Goal: Task Accomplishment & Management: Manage account settings

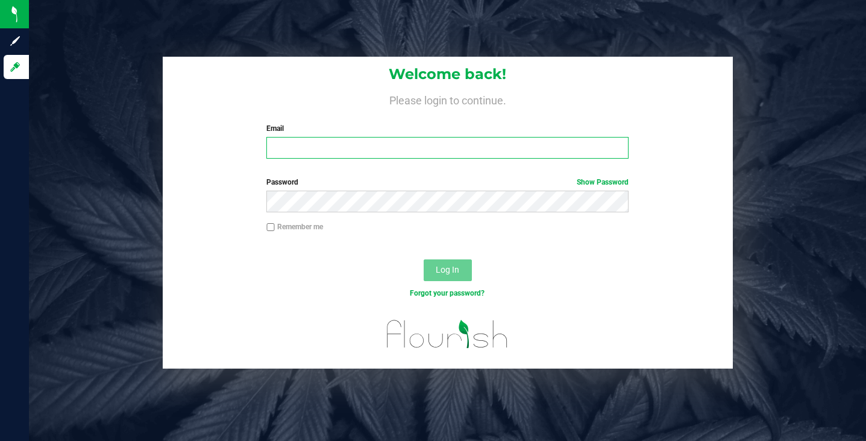
click at [384, 148] on input "Email" at bounding box center [448, 148] width 362 height 22
type input "[EMAIL_ADDRESS][DOMAIN_NAME]"
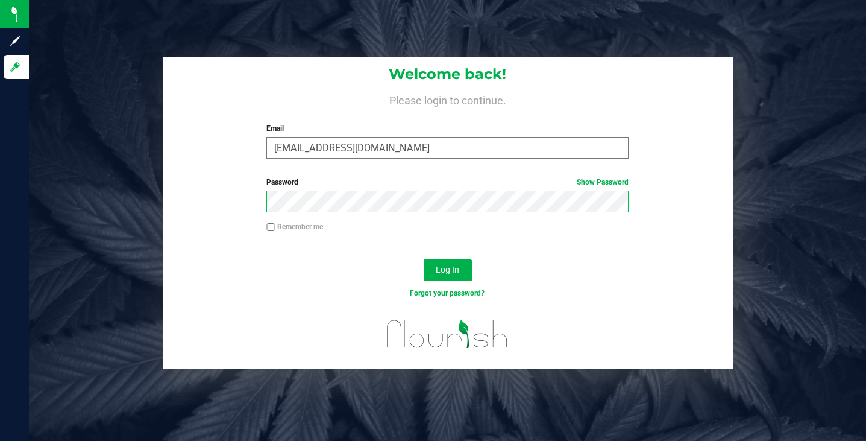
click at [424, 259] on button "Log In" at bounding box center [448, 270] width 48 height 22
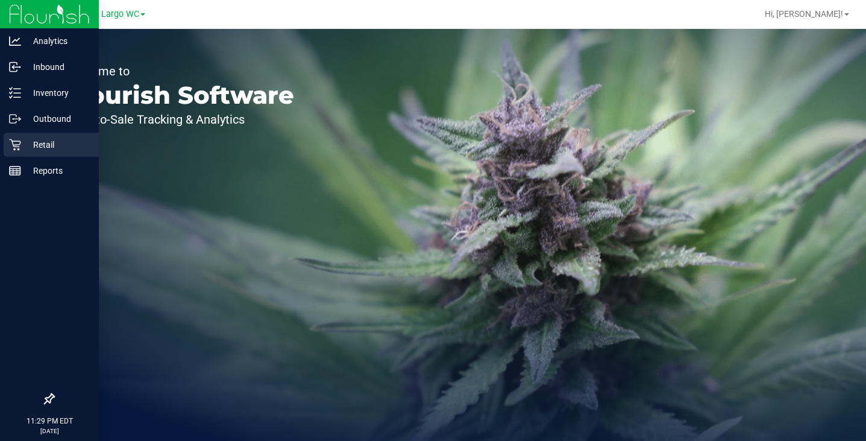
click at [17, 152] on div "Retail" at bounding box center [51, 145] width 95 height 24
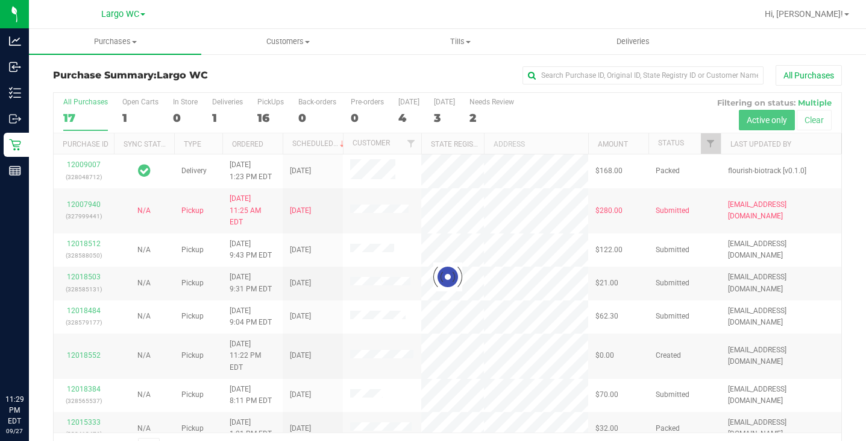
scroll to position [33, 0]
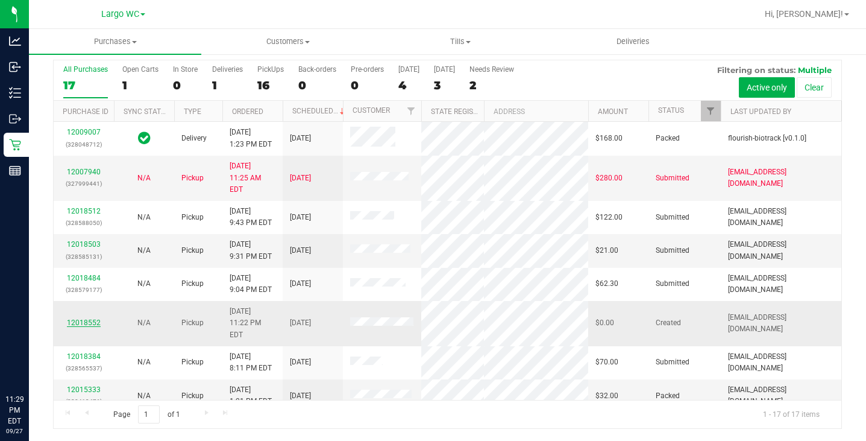
click at [98, 318] on link "12018552" at bounding box center [84, 322] width 34 height 8
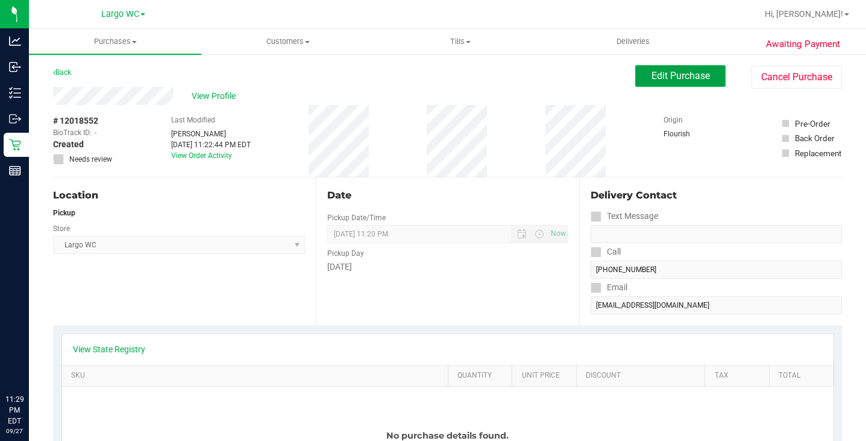
click at [684, 72] on span "Edit Purchase" at bounding box center [681, 75] width 58 height 11
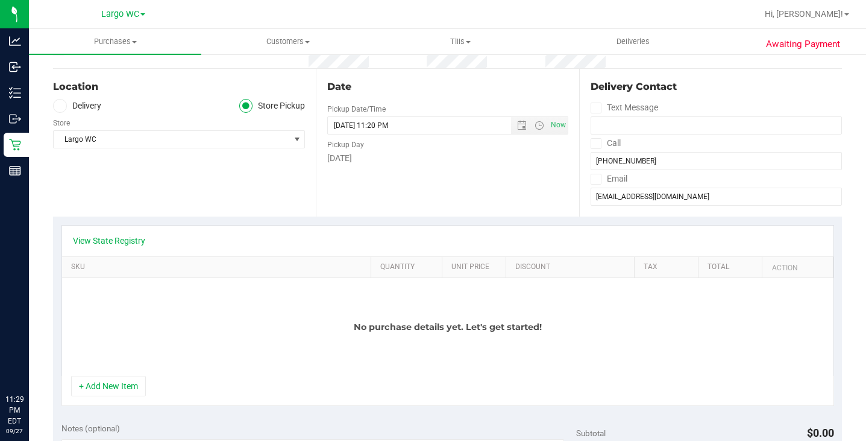
scroll to position [154, 0]
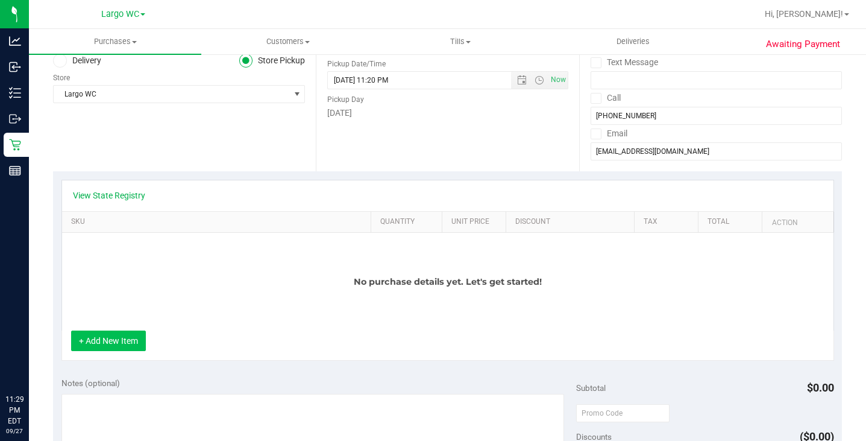
click at [94, 344] on button "+ Add New Item" at bounding box center [108, 340] width 75 height 21
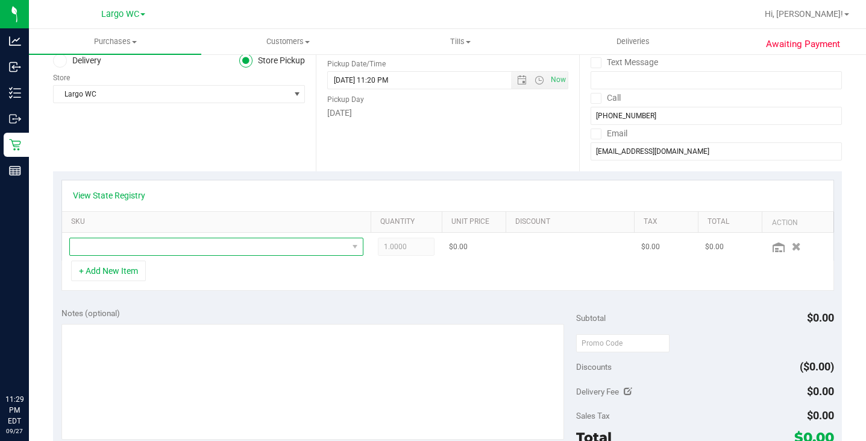
click at [103, 249] on span "NO DATA FOUND" at bounding box center [209, 246] width 278 height 17
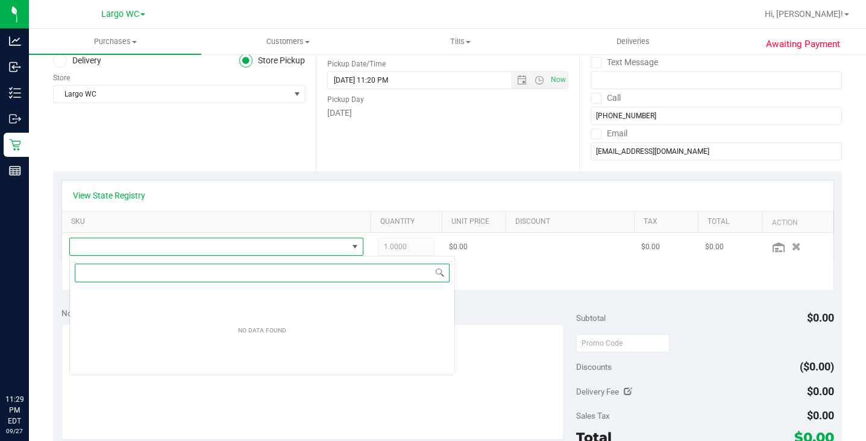
scroll to position [18, 294]
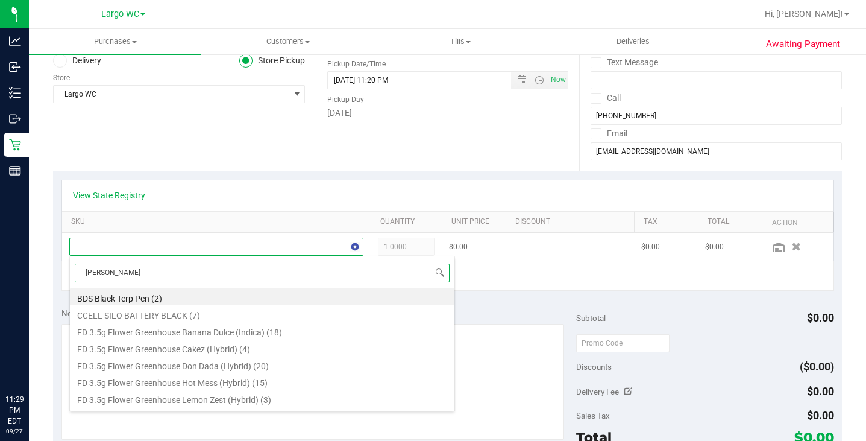
type input "georgi"
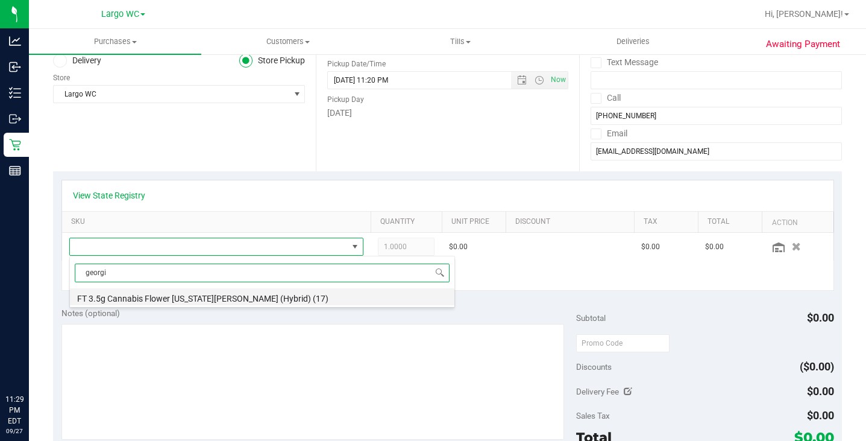
click at [195, 297] on li "FT 3.5g Cannabis Flower [US_STATE][PERSON_NAME] (Hybrid) (17)" at bounding box center [262, 296] width 385 height 17
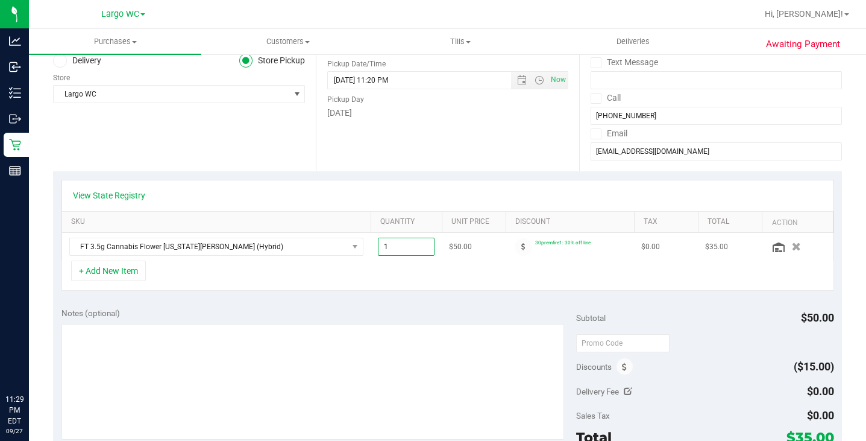
drag, startPoint x: 405, startPoint y: 250, endPoint x: 365, endPoint y: 253, distance: 39.9
click at [365, 253] on tr "FT 3.5g Cannabis Flower [US_STATE][PERSON_NAME] (Hybrid) 1.00 1 $50.00 30premfi…" at bounding box center [448, 247] width 772 height 28
type input "2"
type input "2.00"
click at [370, 183] on div "View State Registry" at bounding box center [448, 195] width 772 height 31
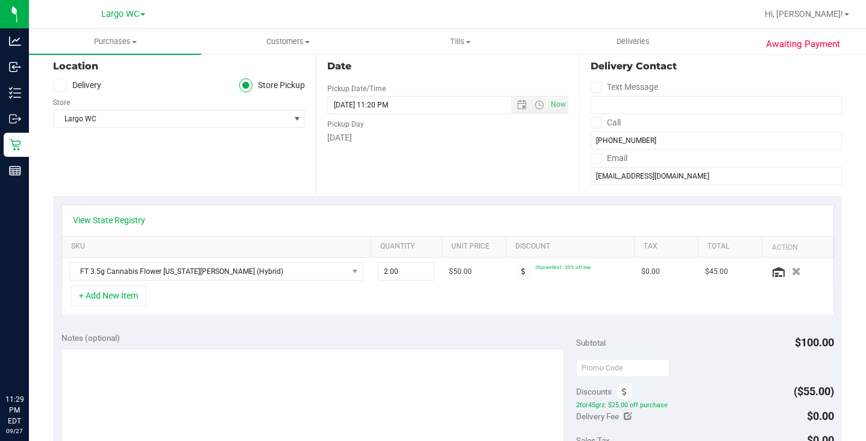
scroll to position [131, 0]
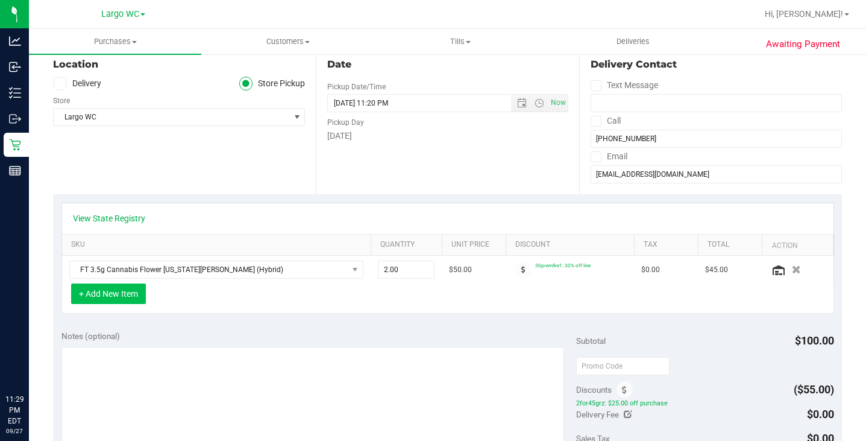
click at [128, 295] on button "+ Add New Item" at bounding box center [108, 293] width 75 height 21
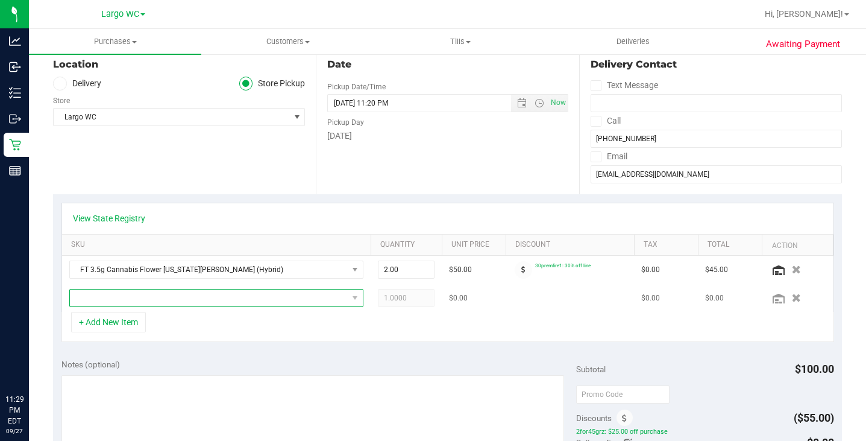
click at [145, 301] on span "NO DATA FOUND" at bounding box center [209, 297] width 278 height 17
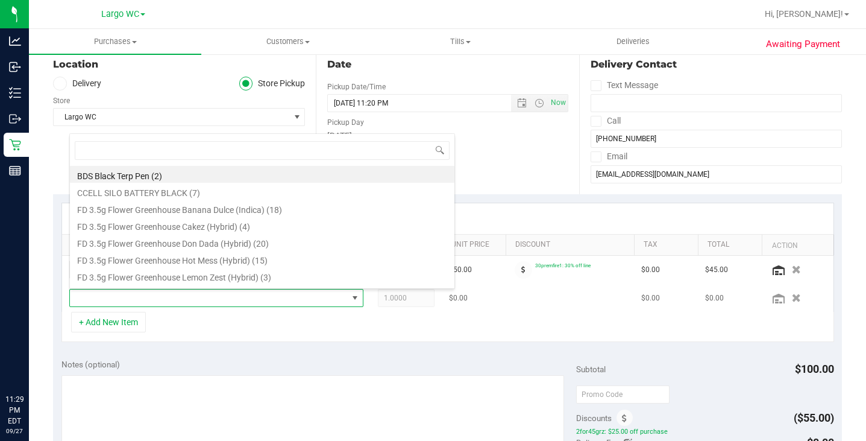
scroll to position [18, 294]
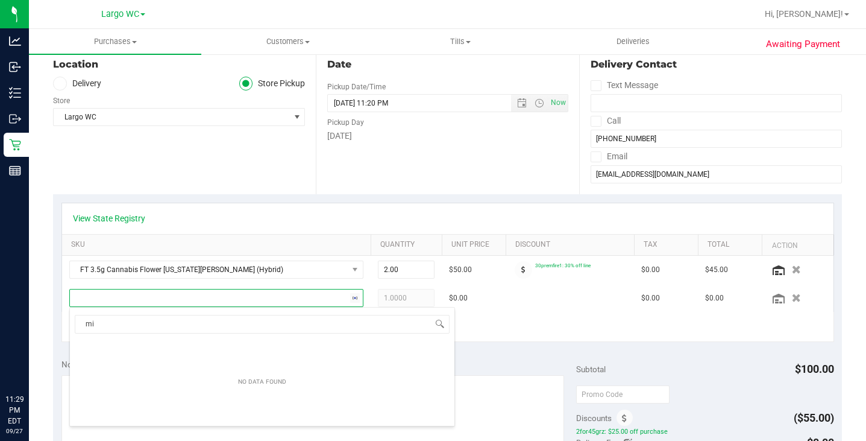
type input "m"
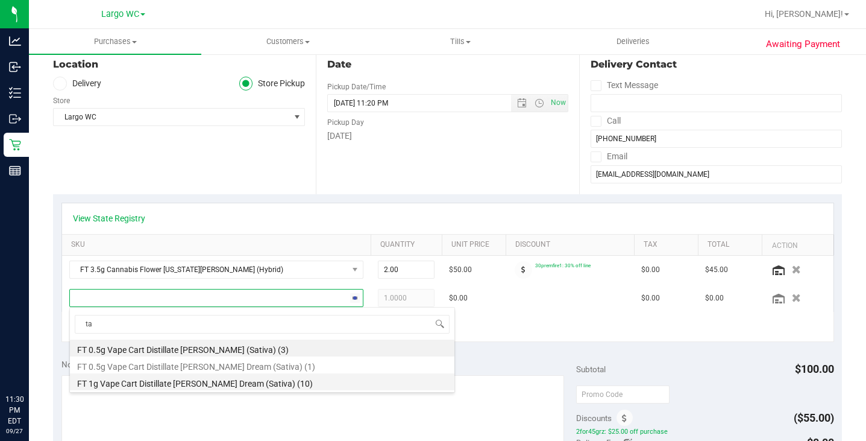
type input "t"
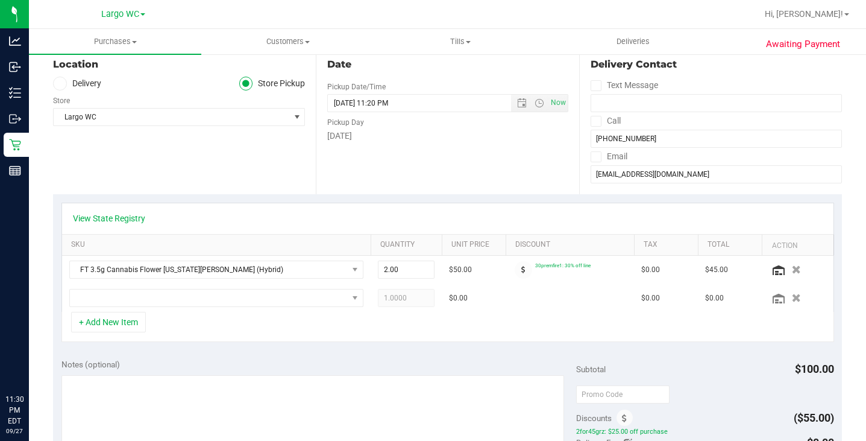
click at [53, 221] on div "View State Registry SKU Quantity Unit Price Discount Tax Total Action FT 3.5g C…" at bounding box center [447, 272] width 789 height 156
click at [210, 299] on span "NO DATA FOUND" at bounding box center [209, 297] width 278 height 17
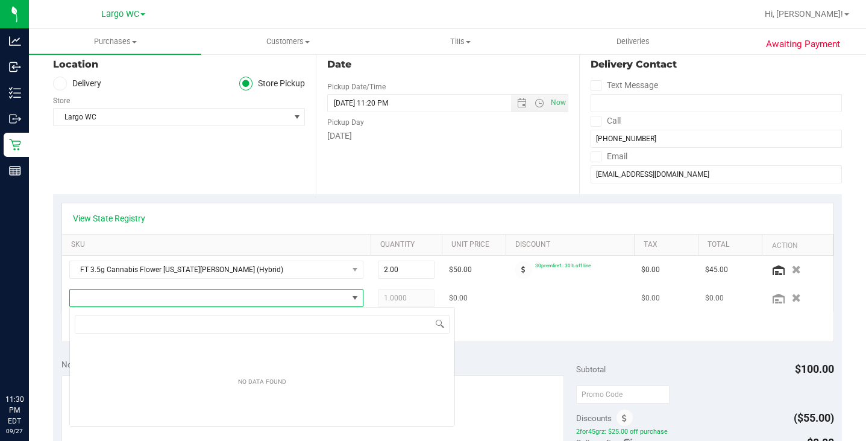
scroll to position [18, 294]
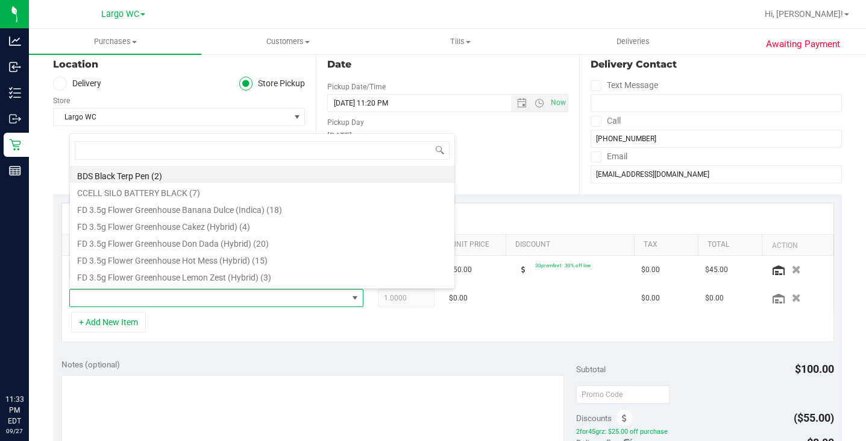
click at [545, 206] on div "View State Registry" at bounding box center [448, 218] width 772 height 31
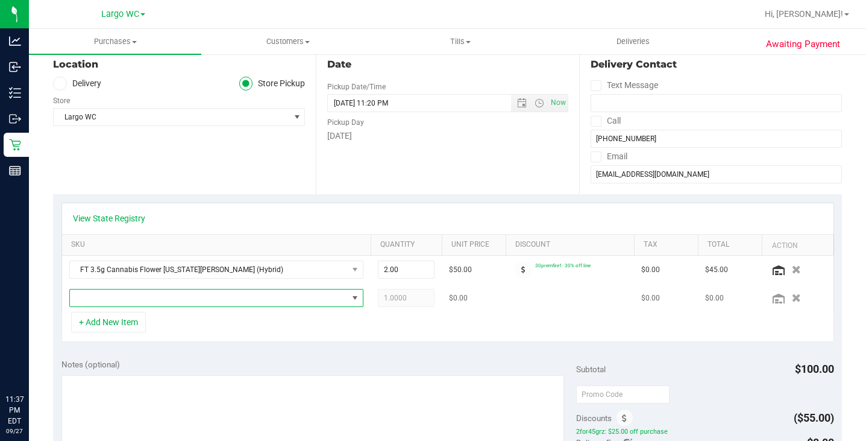
click at [301, 298] on span "NO DATA FOUND" at bounding box center [209, 297] width 278 height 17
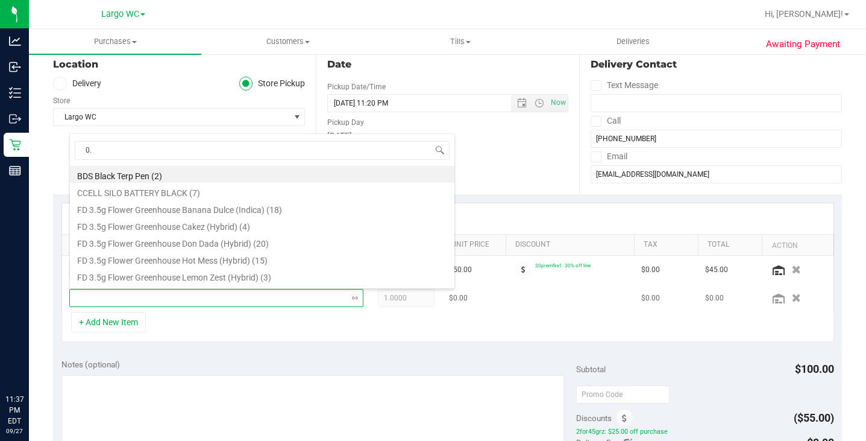
type input "0.3"
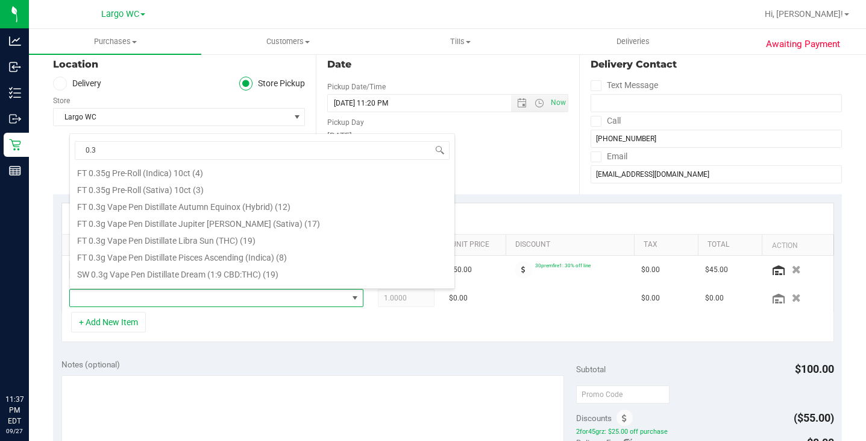
scroll to position [11, 0]
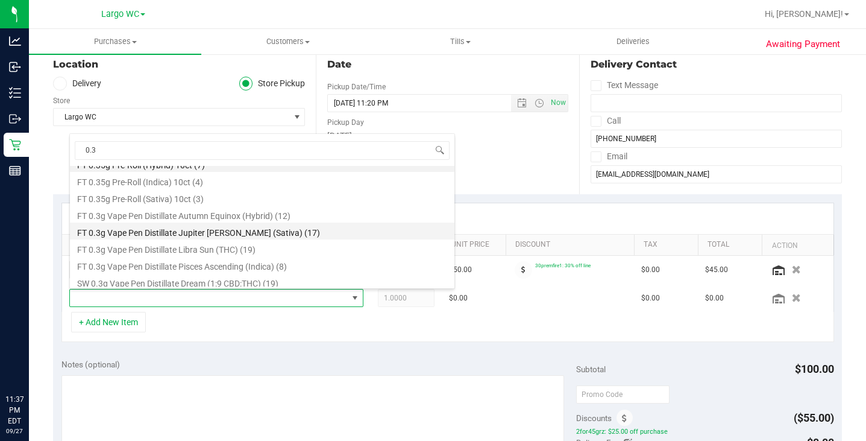
click at [380, 226] on li "FT 0.3g Vape Pen Distillate Jupiter [PERSON_NAME] (Sativa) (17)" at bounding box center [262, 230] width 385 height 17
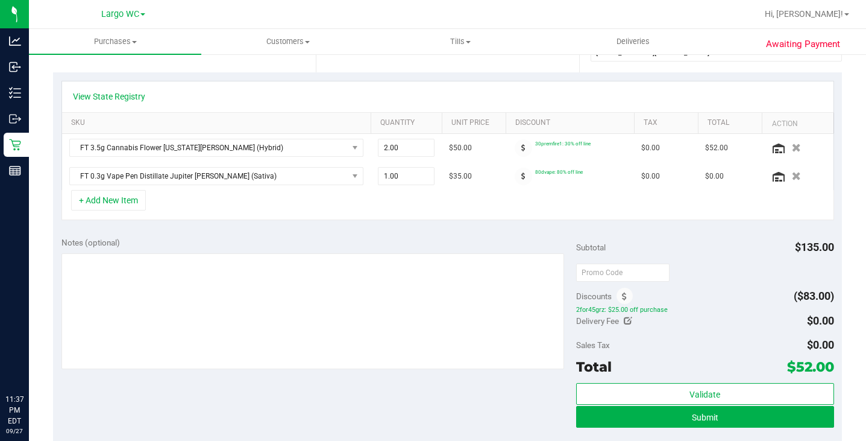
scroll to position [255, 0]
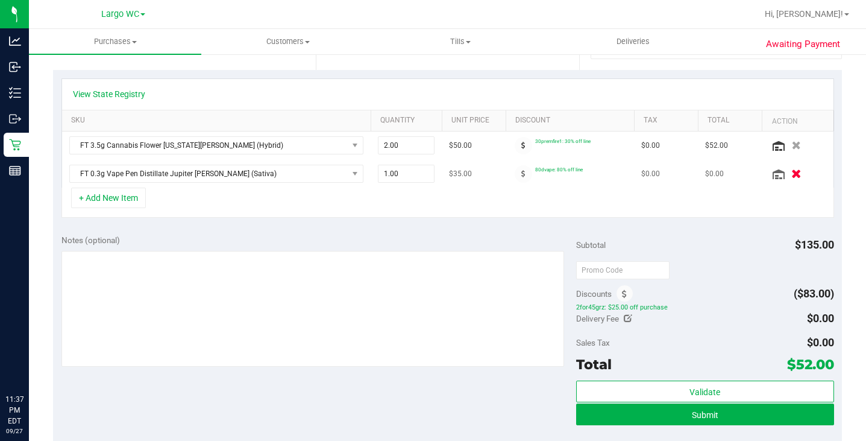
click at [798, 176] on icon "button" at bounding box center [797, 173] width 10 height 9
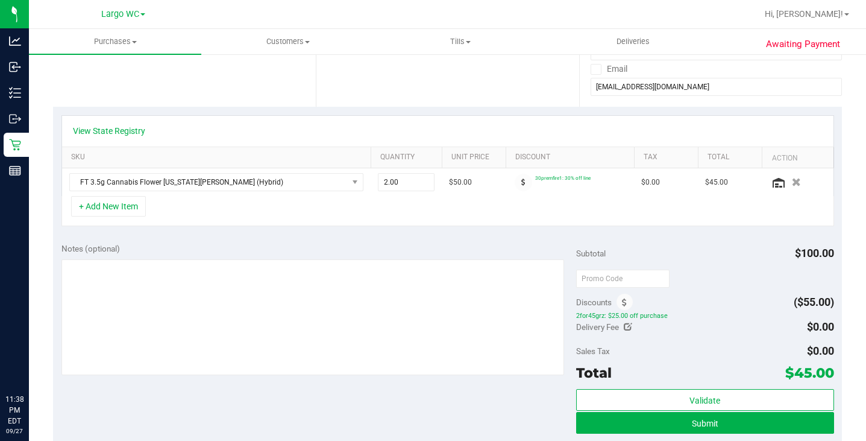
scroll to position [222, 0]
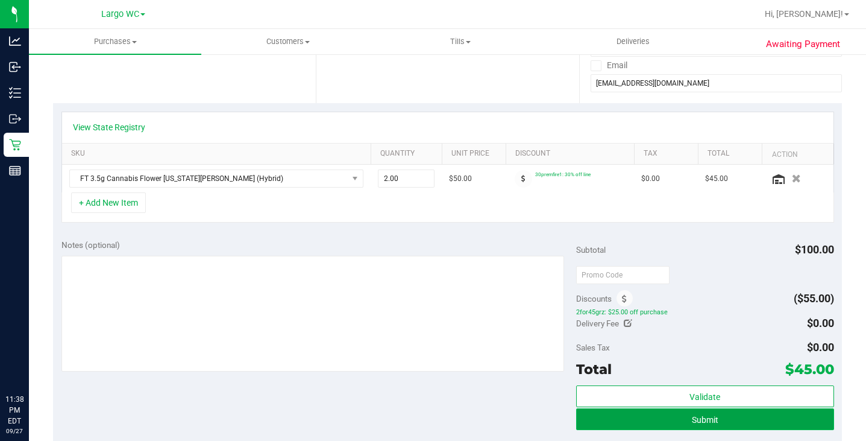
click at [637, 413] on button "Submit" at bounding box center [704, 419] width 257 height 22
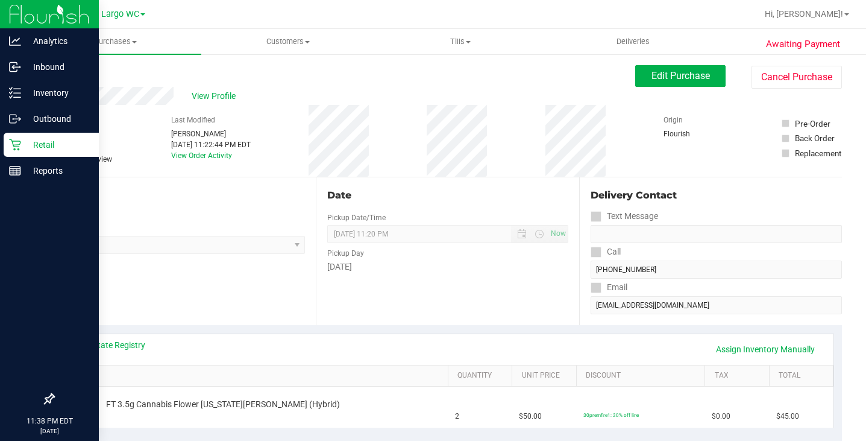
click at [38, 142] on p "Retail" at bounding box center [57, 144] width 72 height 14
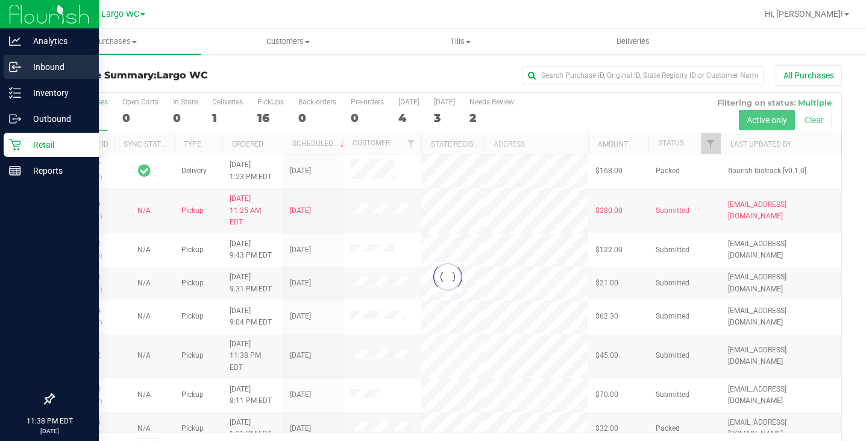
click at [65, 64] on p "Inbound" at bounding box center [57, 67] width 72 height 14
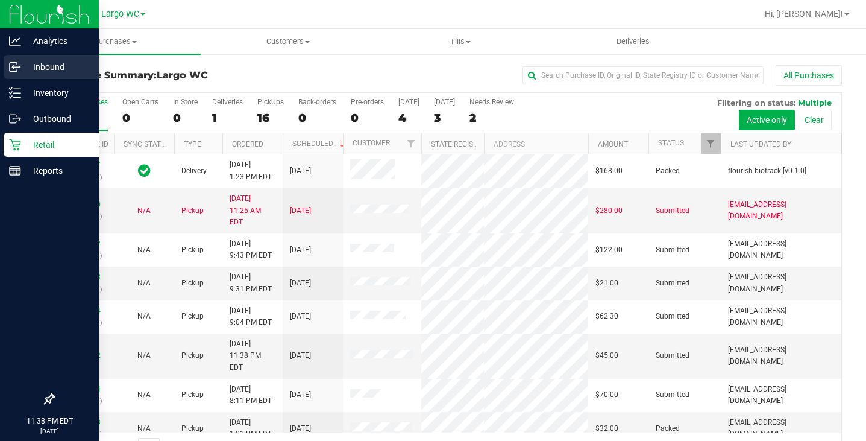
click at [57, 77] on div "Inbound" at bounding box center [51, 67] width 95 height 24
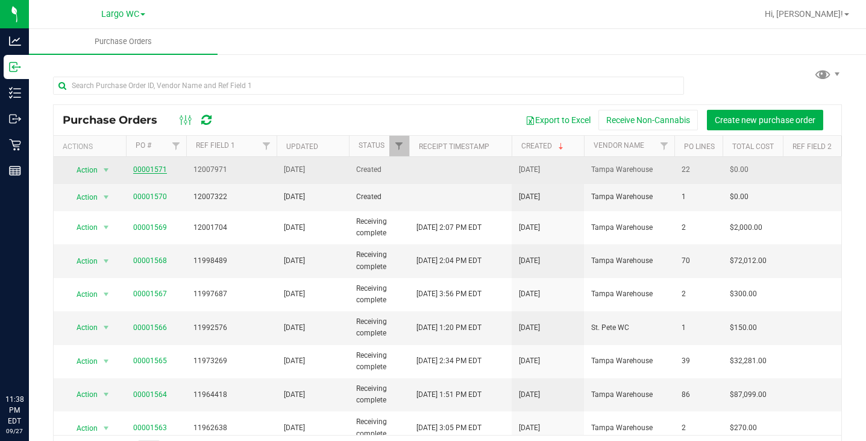
click at [148, 168] on link "00001571" at bounding box center [150, 169] width 34 height 8
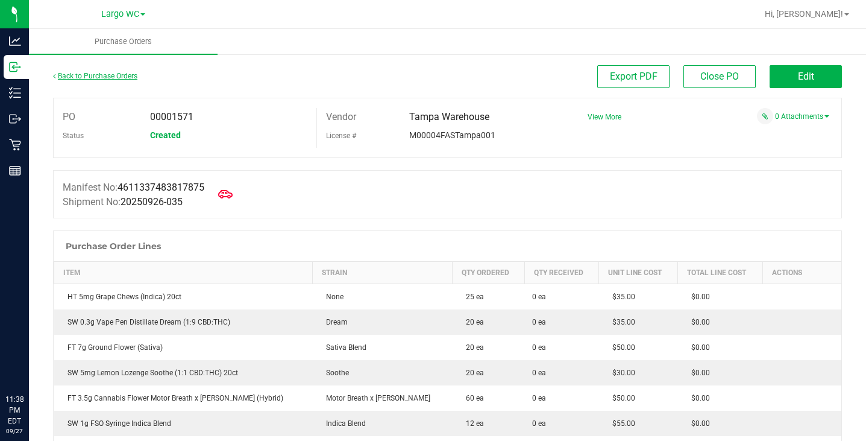
click at [80, 77] on link "Back to Purchase Orders" at bounding box center [95, 76] width 84 height 8
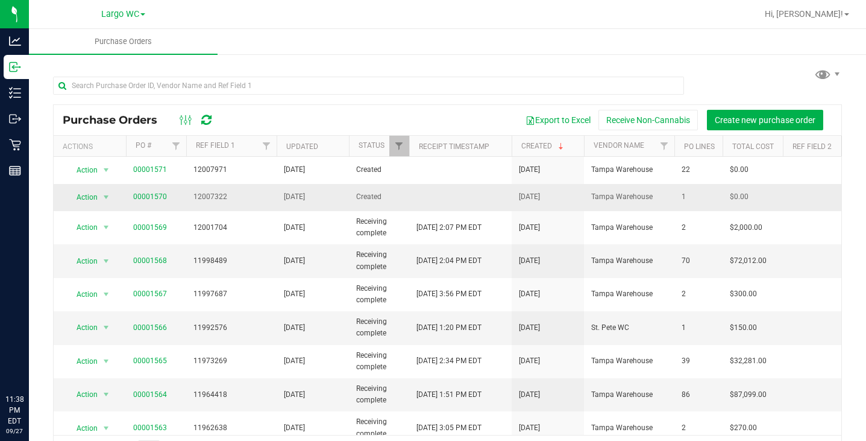
click at [156, 191] on span "00001570" at bounding box center [150, 196] width 34 height 11
click at [157, 197] on link "00001570" at bounding box center [150, 196] width 34 height 8
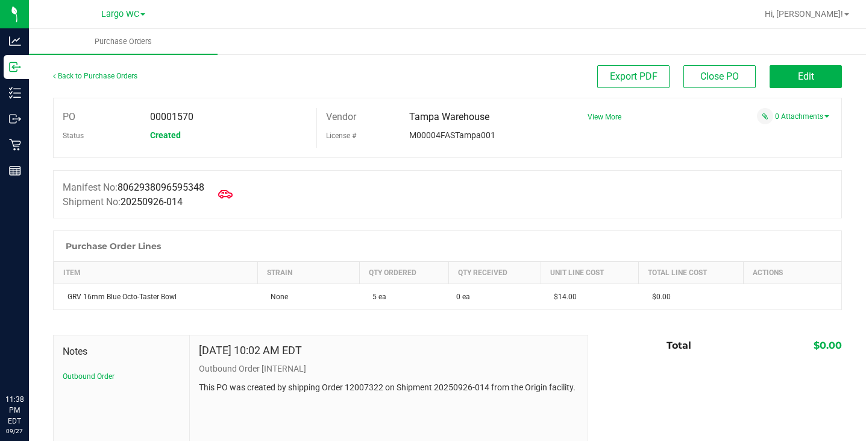
click at [77, 81] on div "Back to Purchase Orders" at bounding box center [151, 76] width 197 height 22
click at [77, 77] on link "Back to Purchase Orders" at bounding box center [95, 76] width 84 height 8
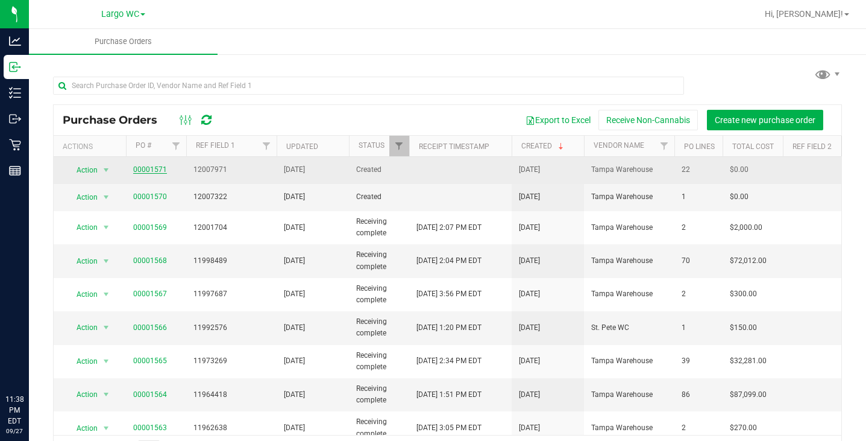
click at [148, 169] on link "00001571" at bounding box center [150, 169] width 34 height 8
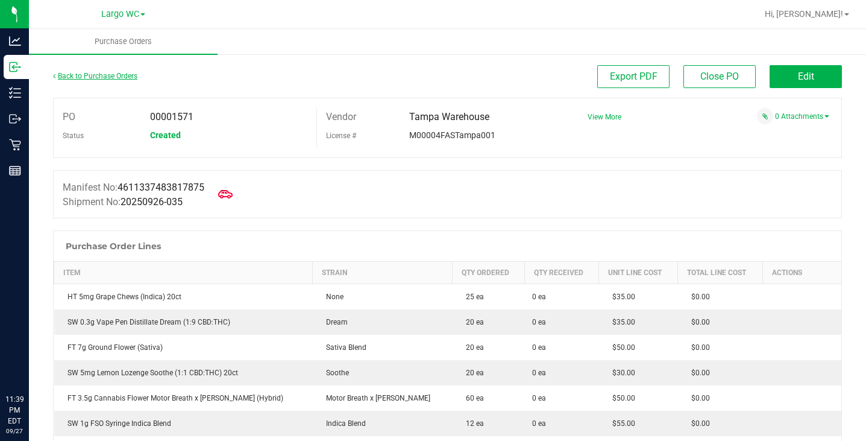
click at [85, 74] on link "Back to Purchase Orders" at bounding box center [95, 76] width 84 height 8
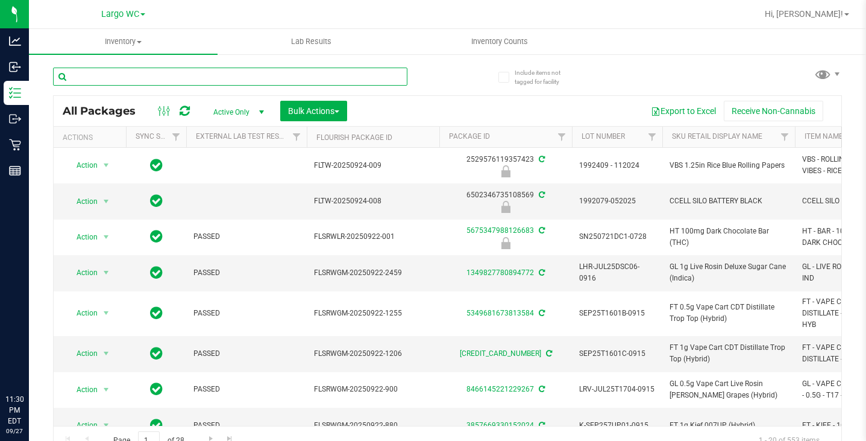
click at [150, 79] on input "text" at bounding box center [230, 77] width 355 height 18
type input "2026-01-31"
type input "c"
type input "mixed"
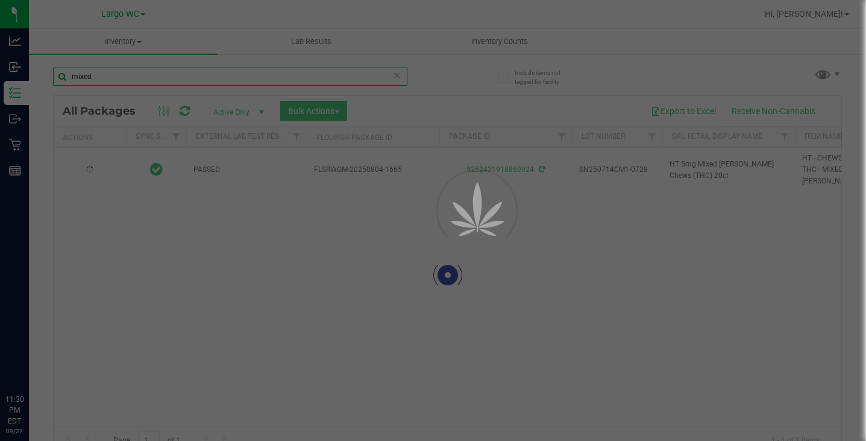
type input "2026-01-24"
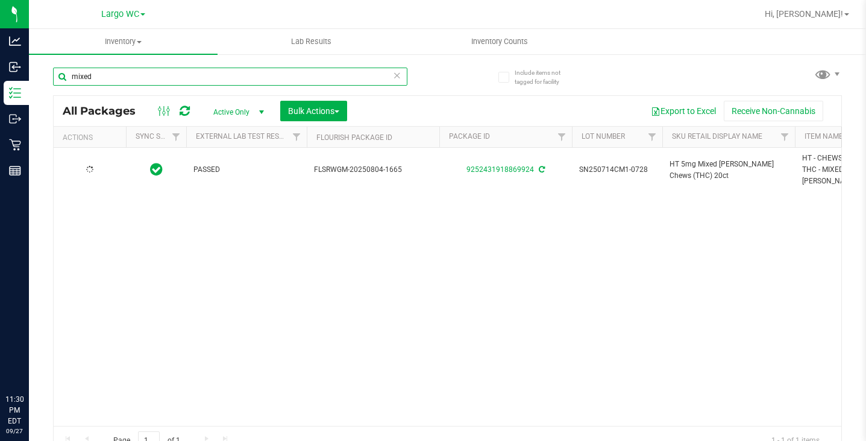
type input "2026-01-24"
drag, startPoint x: 107, startPoint y: 81, endPoint x: 40, endPoint y: 72, distance: 68.2
click at [40, 72] on div "Include items not tagged for facility mixed All Packages Active Only Active Onl…" at bounding box center [447, 237] width 837 height 368
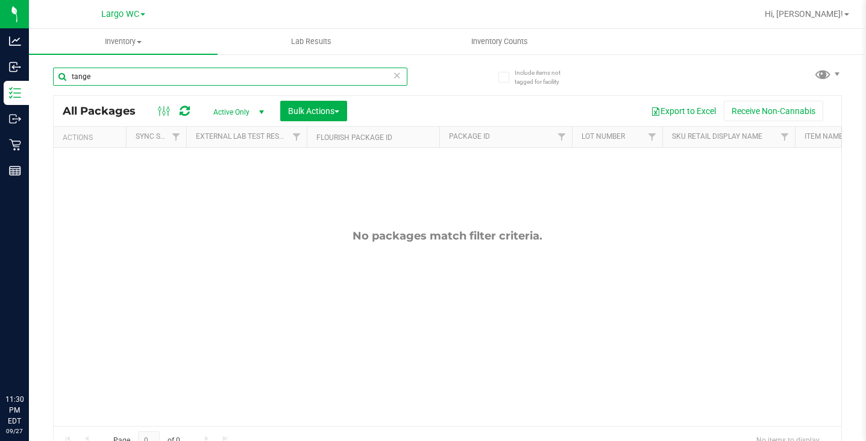
type input "tange"
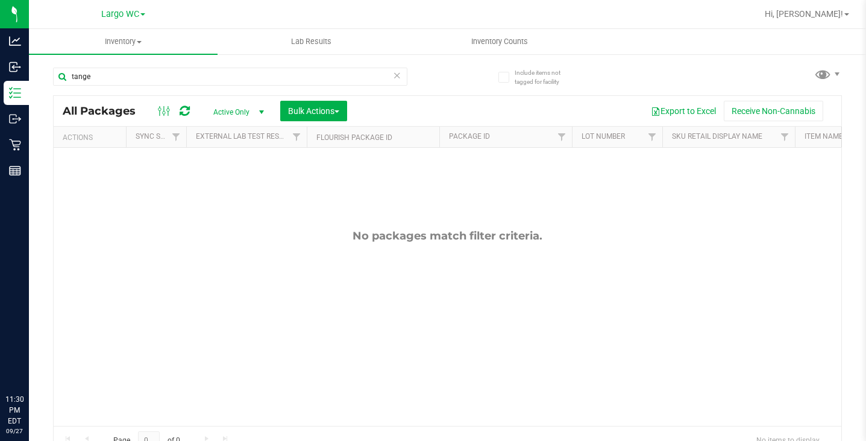
click at [399, 75] on icon at bounding box center [397, 75] width 8 height 14
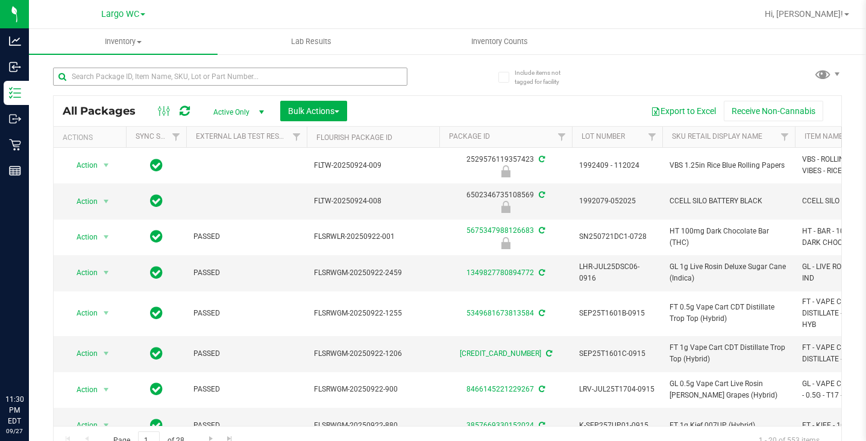
type input "2026-01-31"
click at [210, 81] on input "text" at bounding box center [230, 77] width 355 height 18
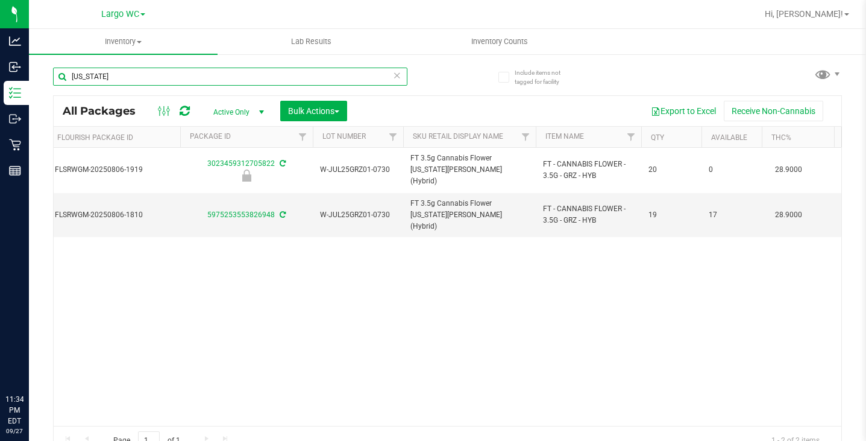
scroll to position [0, 249]
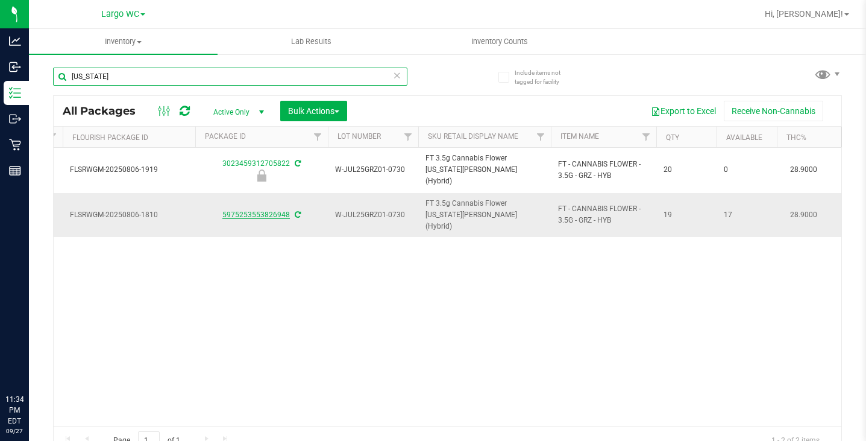
type input "georgia"
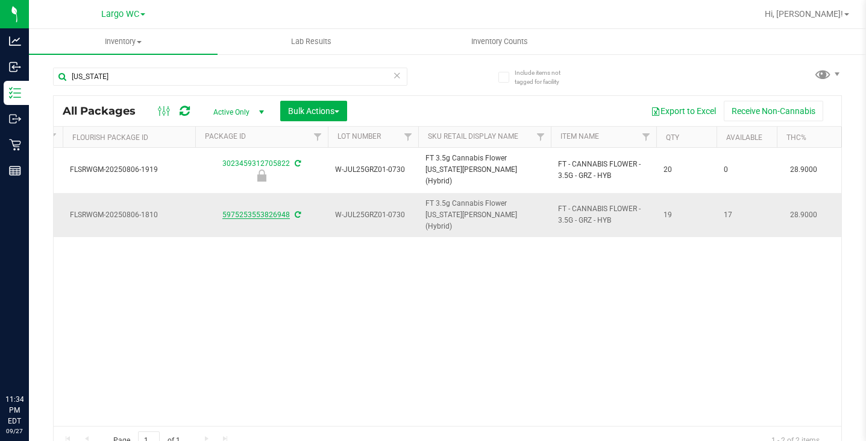
click at [250, 210] on link "5975253553826948" at bounding box center [256, 214] width 68 height 8
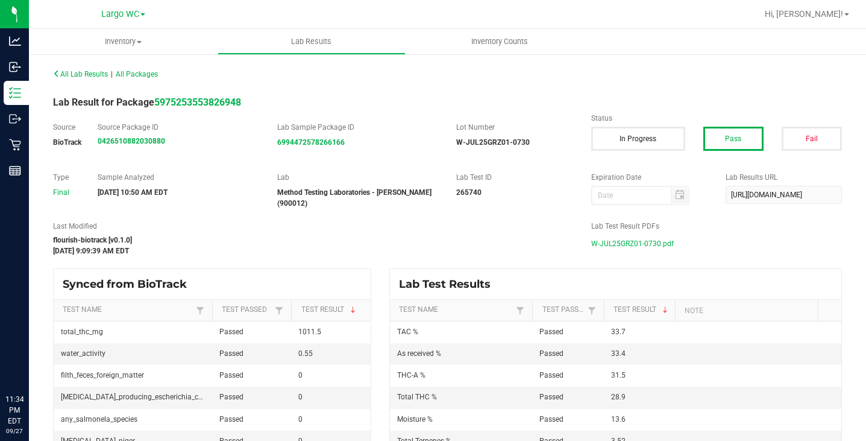
click at [621, 235] on span "W-JUL25GRZ01-0730.pdf" at bounding box center [632, 244] width 83 height 18
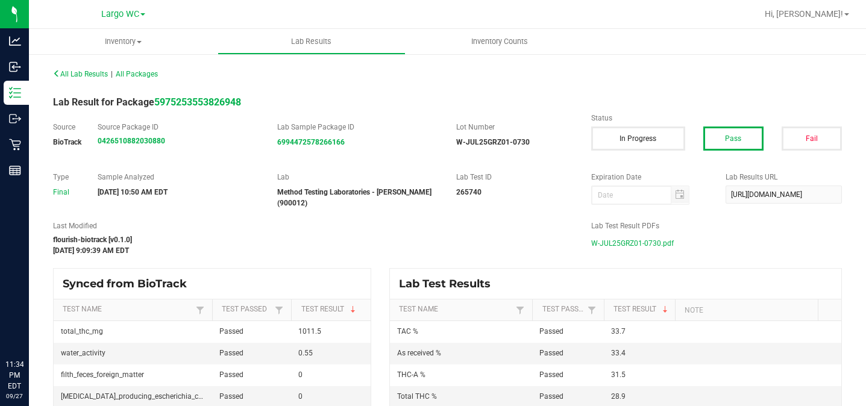
click at [599, 86] on div "All Lab Results | All Packages" at bounding box center [447, 74] width 807 height 30
